Goal: Task Accomplishment & Management: Manage account settings

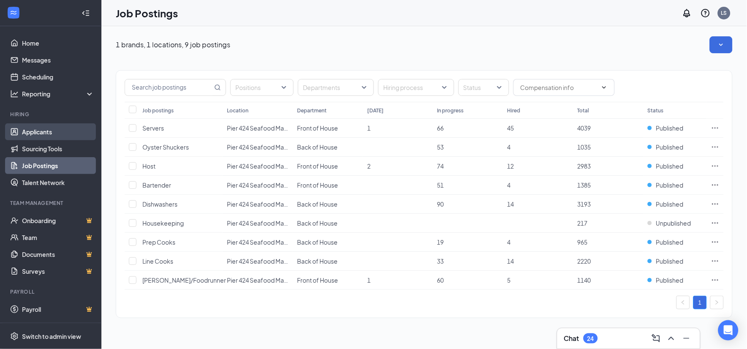
click at [32, 131] on link "Applicants" at bounding box center [58, 131] width 72 height 17
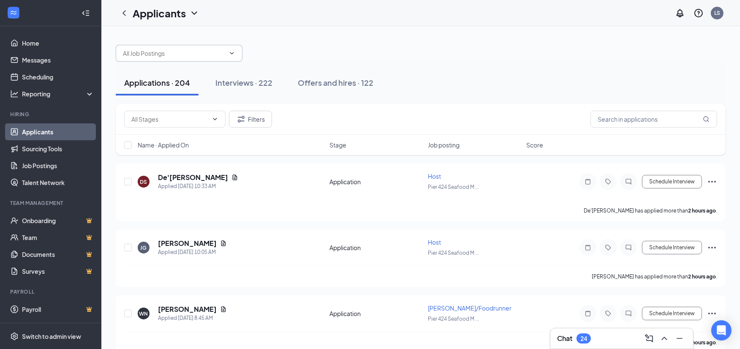
click at [209, 54] on input "text" at bounding box center [174, 53] width 102 height 9
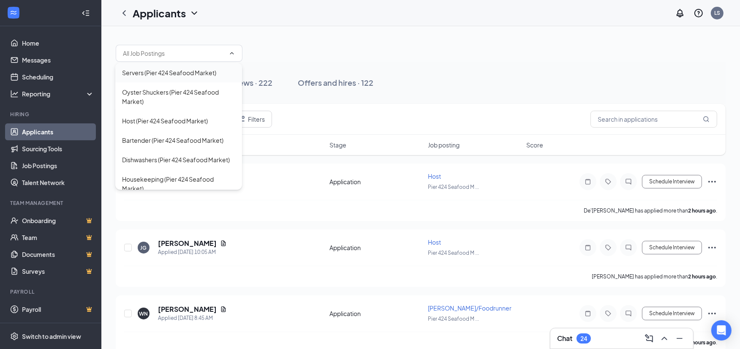
click at [157, 73] on div "Servers (Pier 424 Seafood Market)" at bounding box center [169, 72] width 94 height 9
type input "Servers (Pier 424 Seafood Market)"
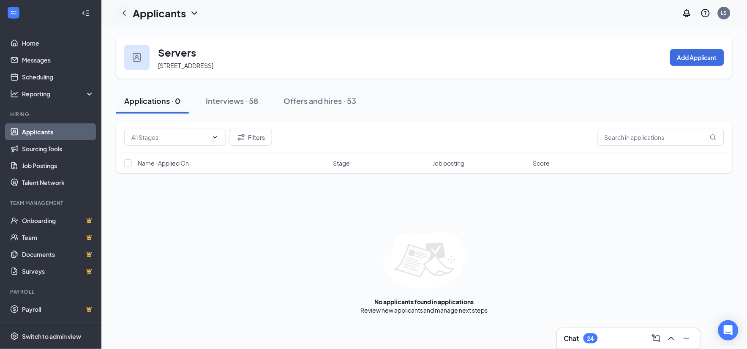
click at [127, 14] on icon "ChevronLeft" at bounding box center [124, 13] width 10 height 10
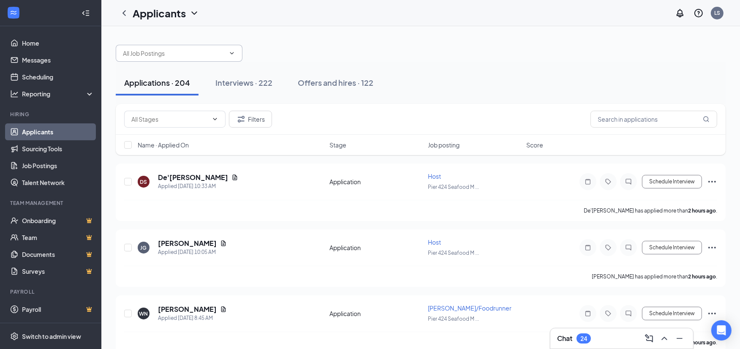
click at [208, 57] on input "text" at bounding box center [174, 53] width 102 height 9
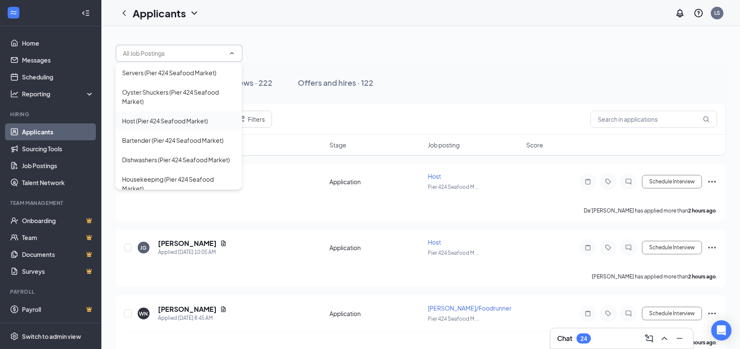
click at [138, 120] on div "Host (Pier 424 Seafood Market)" at bounding box center [165, 120] width 86 height 9
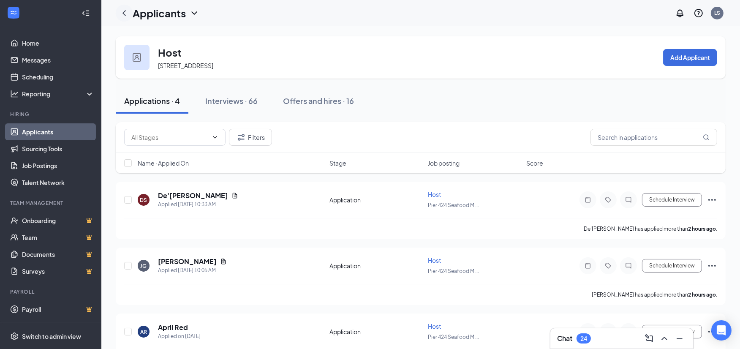
click at [125, 14] on icon "ChevronLeft" at bounding box center [124, 13] width 10 height 10
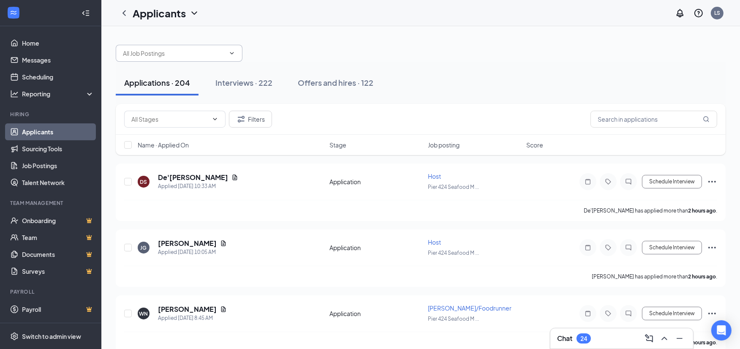
click at [205, 53] on input "text" at bounding box center [174, 53] width 102 height 9
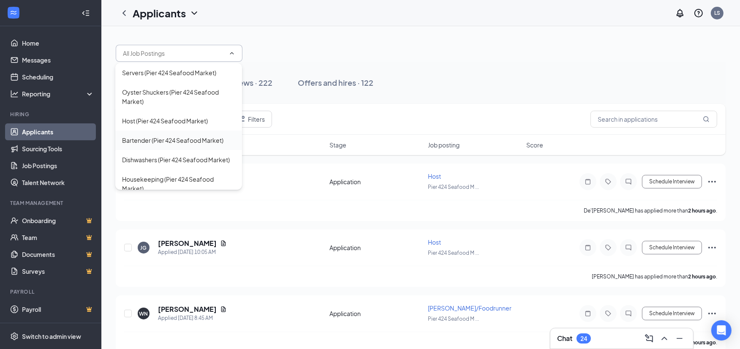
click at [147, 142] on div "Bartender (Pier 424 Seafood Market)" at bounding box center [172, 140] width 101 height 9
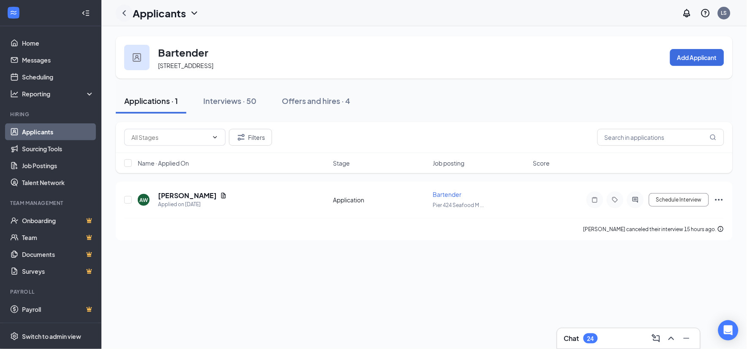
click at [125, 13] on icon "ChevronLeft" at bounding box center [124, 13] width 10 height 10
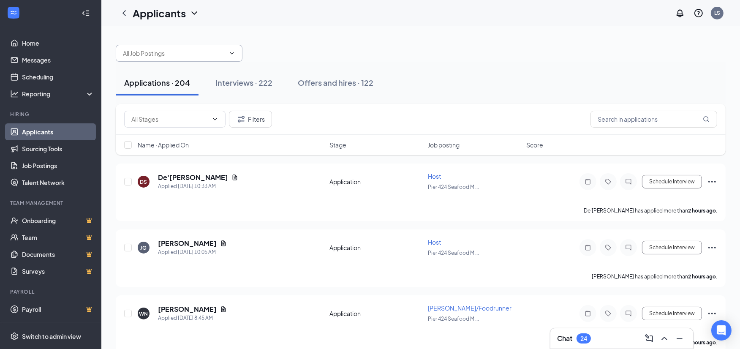
click at [184, 53] on input "text" at bounding box center [174, 53] width 102 height 9
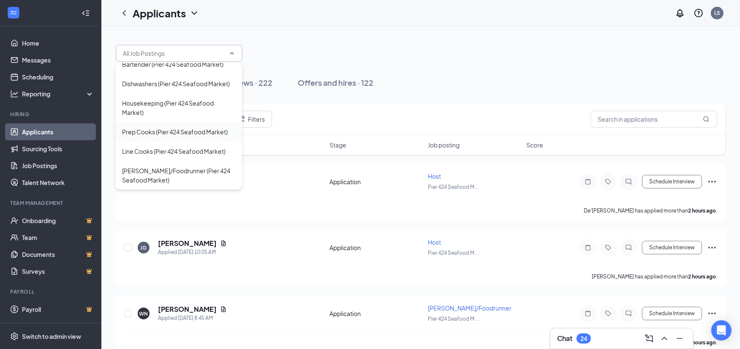
scroll to position [47, 0]
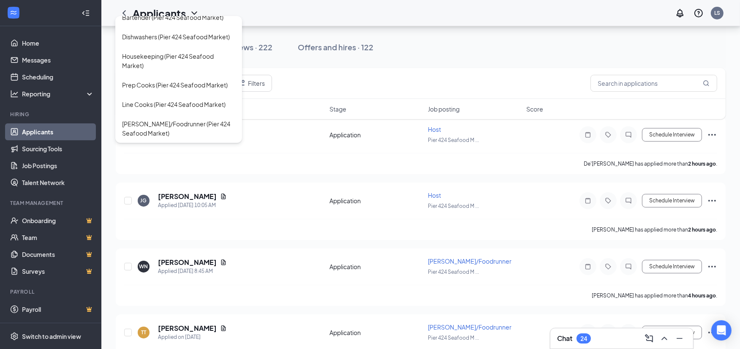
click at [299, 33] on div "Applications · 204 Interviews · 222 Offers and hires · 122" at bounding box center [421, 47] width 610 height 42
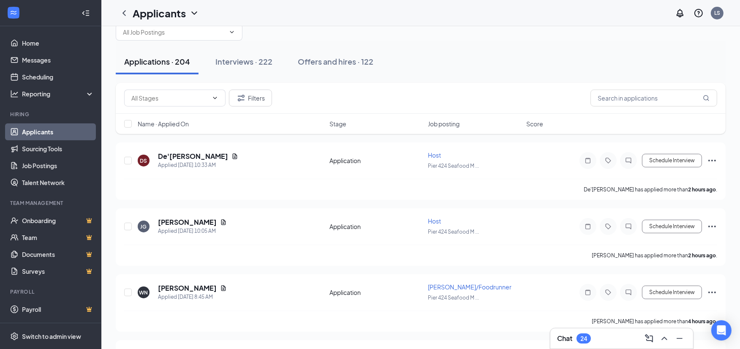
scroll to position [0, 0]
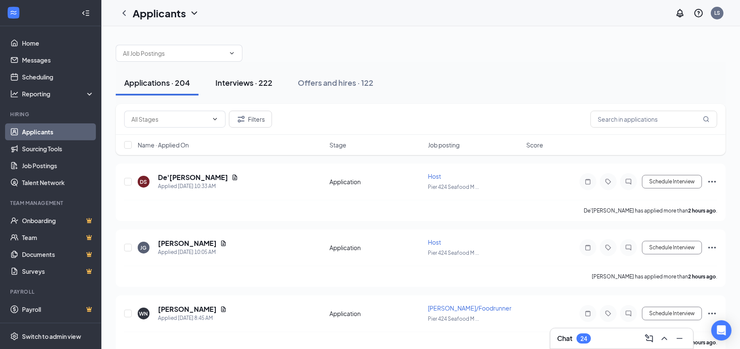
click at [247, 81] on div "Interviews · 222" at bounding box center [243, 82] width 57 height 11
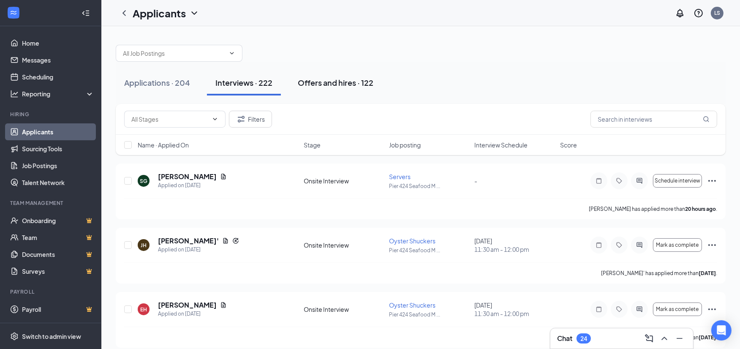
click at [328, 84] on div "Offers and hires · 122" at bounding box center [336, 82] width 76 height 11
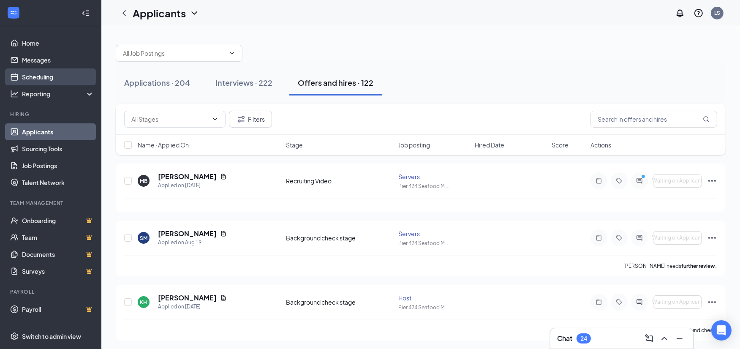
click at [30, 78] on link "Scheduling" at bounding box center [58, 76] width 72 height 17
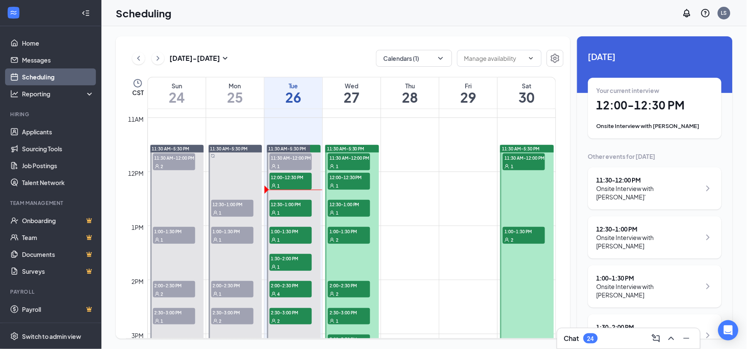
scroll to position [603, 0]
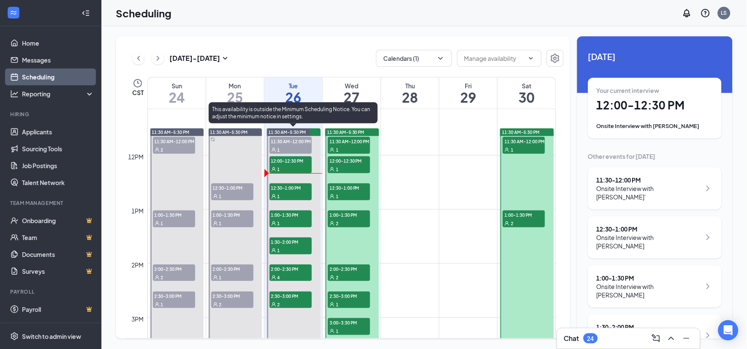
click at [288, 141] on span "11:30 AM-12:00 PM" at bounding box center [290, 141] width 42 height 8
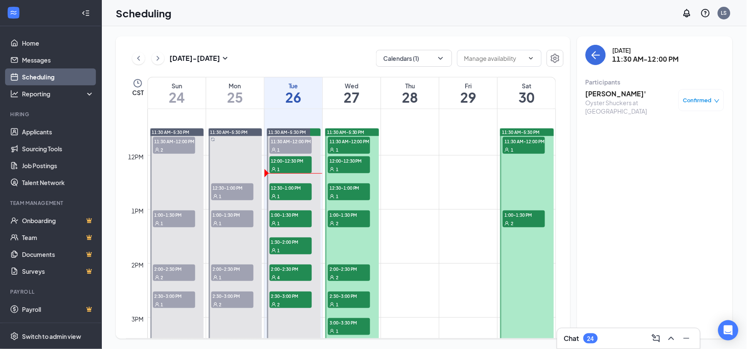
click at [594, 93] on h3 "[PERSON_NAME]'" at bounding box center [629, 93] width 89 height 9
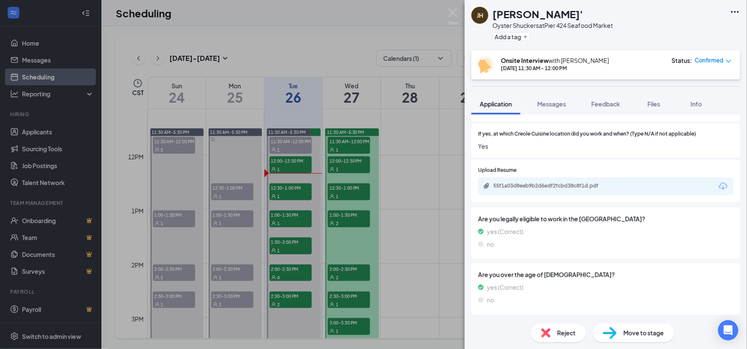
scroll to position [361, 0]
click at [565, 185] on div "55f1a03d8eeb9b2d6edf2fcbd38c8f1d.pdf" at bounding box center [552, 185] width 118 height 7
click at [448, 11] on img at bounding box center [453, 16] width 11 height 16
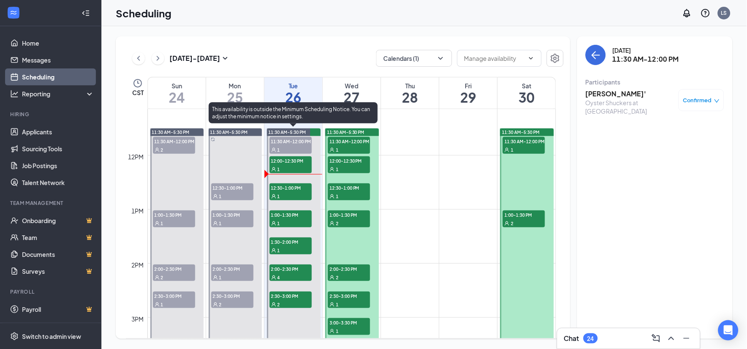
click at [288, 160] on span "12:00-12:30 PM" at bounding box center [290, 160] width 42 height 8
click at [290, 189] on span "12:30-1:00 PM" at bounding box center [290, 187] width 42 height 8
click at [283, 214] on span "1:00-1:30 PM" at bounding box center [290, 214] width 42 height 8
click at [286, 249] on div "1" at bounding box center [290, 250] width 42 height 8
click at [285, 273] on div "4" at bounding box center [290, 277] width 42 height 8
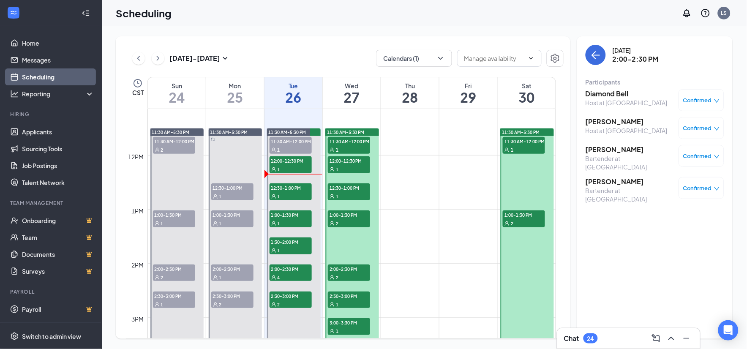
click at [598, 186] on h3 "[PERSON_NAME]" at bounding box center [629, 181] width 89 height 9
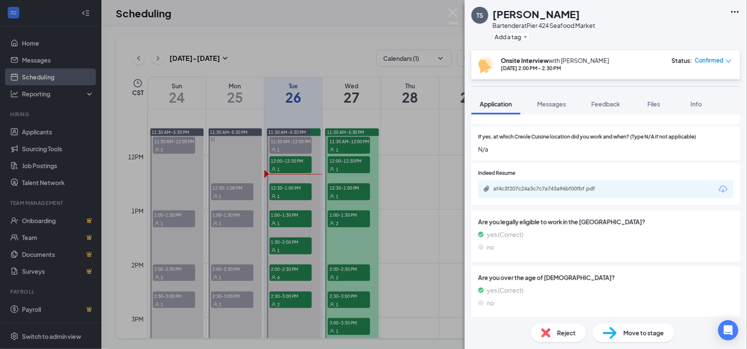
scroll to position [328, 0]
click at [557, 185] on div "af4c3f207c24a3c7c7a743a96bf00fbf.pdf" at bounding box center [552, 188] width 118 height 7
click at [455, 10] on img at bounding box center [453, 16] width 11 height 16
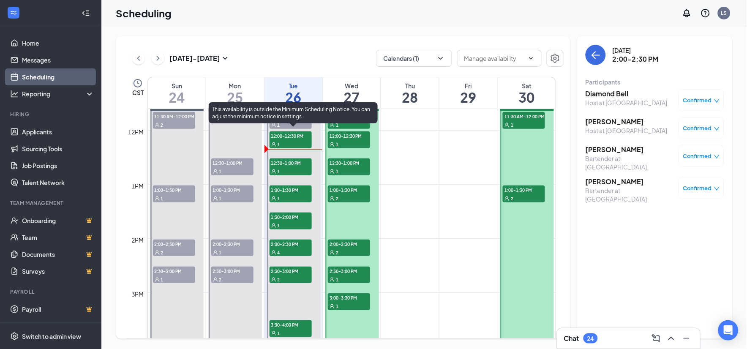
scroll to position [649, 0]
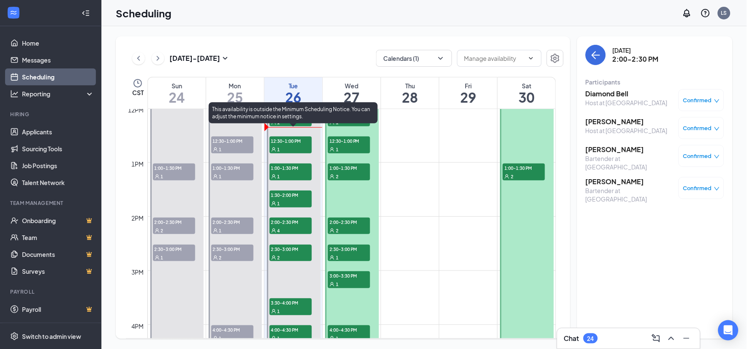
click at [288, 221] on span "2:00-2:30 PM" at bounding box center [290, 221] width 42 height 8
click at [281, 250] on span "2:30-3:00 PM" at bounding box center [290, 248] width 42 height 8
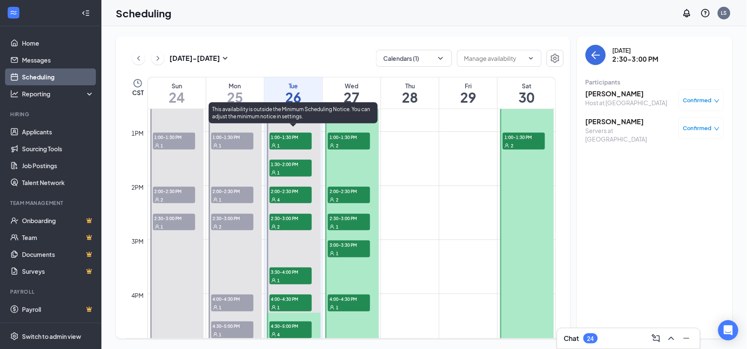
scroll to position [697, 0]
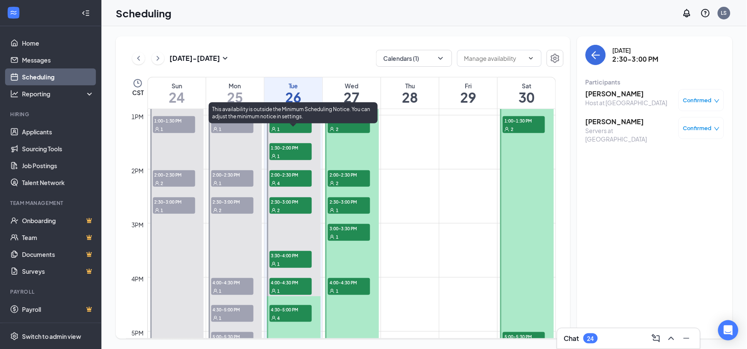
click at [285, 259] on div "1" at bounding box center [290, 263] width 42 height 8
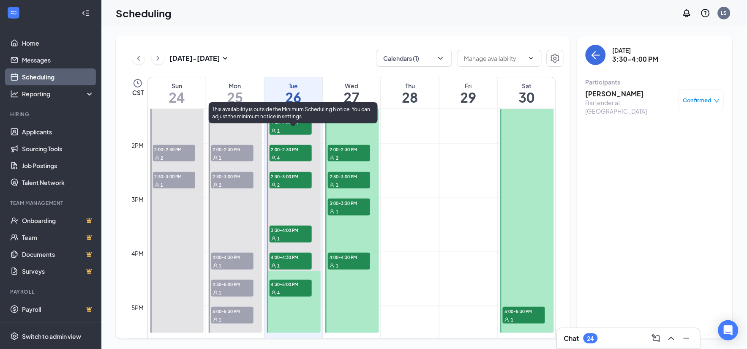
scroll to position [744, 0]
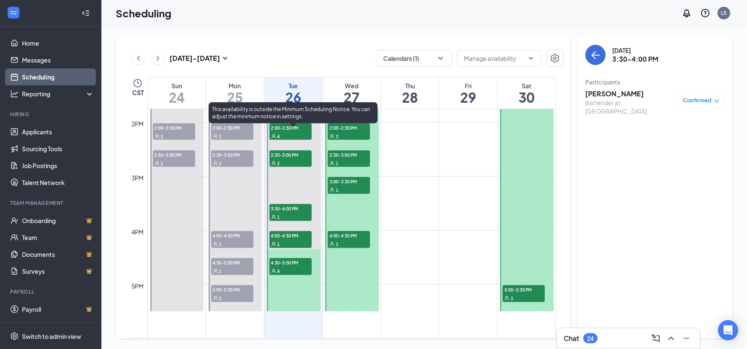
click at [292, 239] on div "1" at bounding box center [290, 243] width 42 height 8
click at [288, 269] on div "4" at bounding box center [290, 270] width 42 height 8
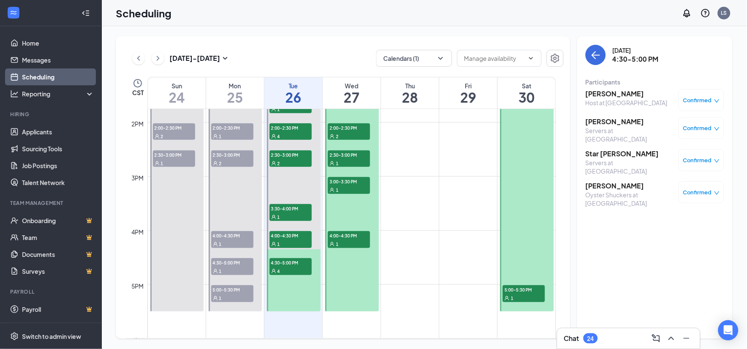
scroll to position [649, 0]
